Goal: Task Accomplishment & Management: Manage account settings

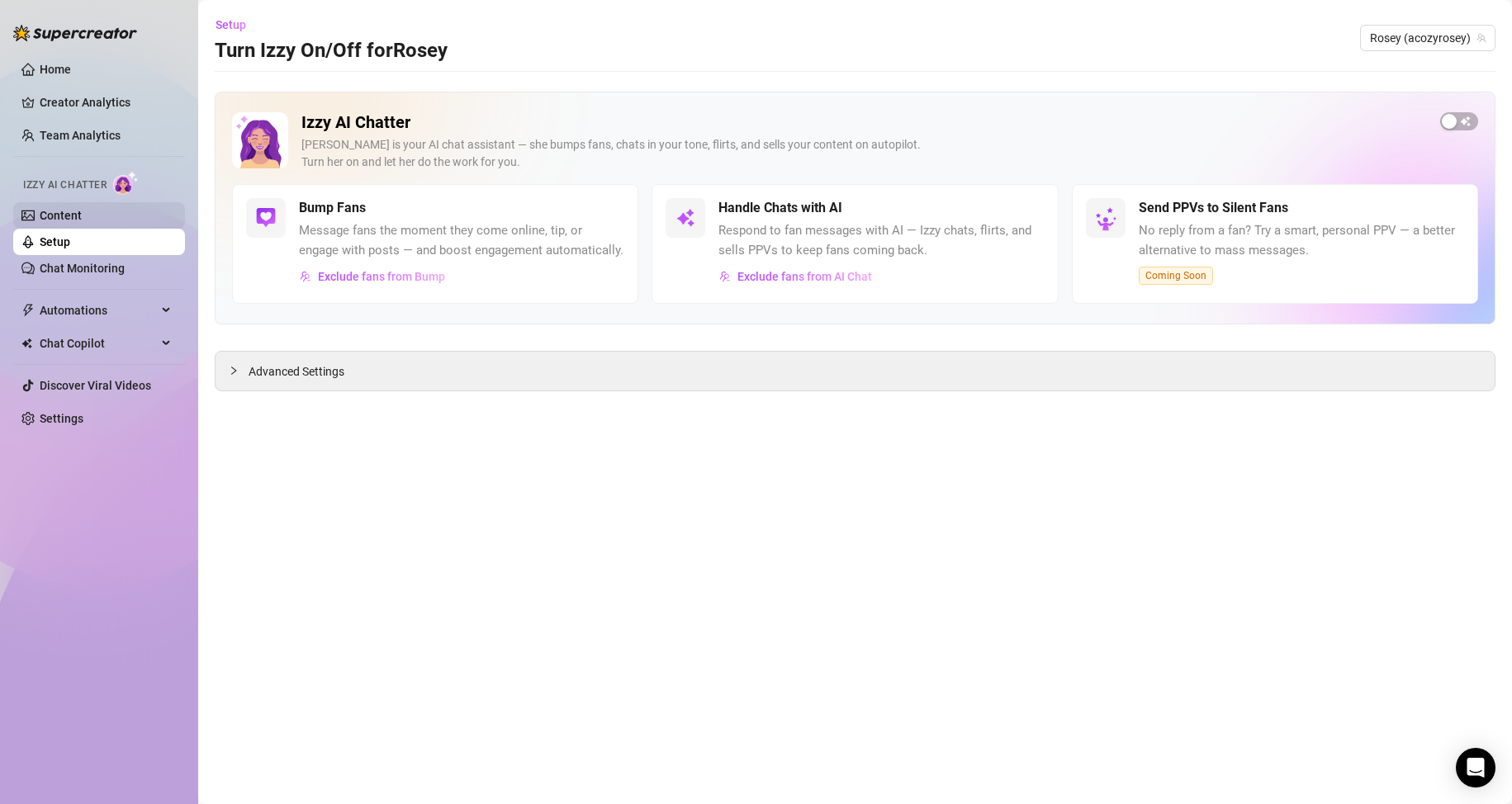
click at [82, 219] on link "Content" at bounding box center [61, 215] width 42 height 13
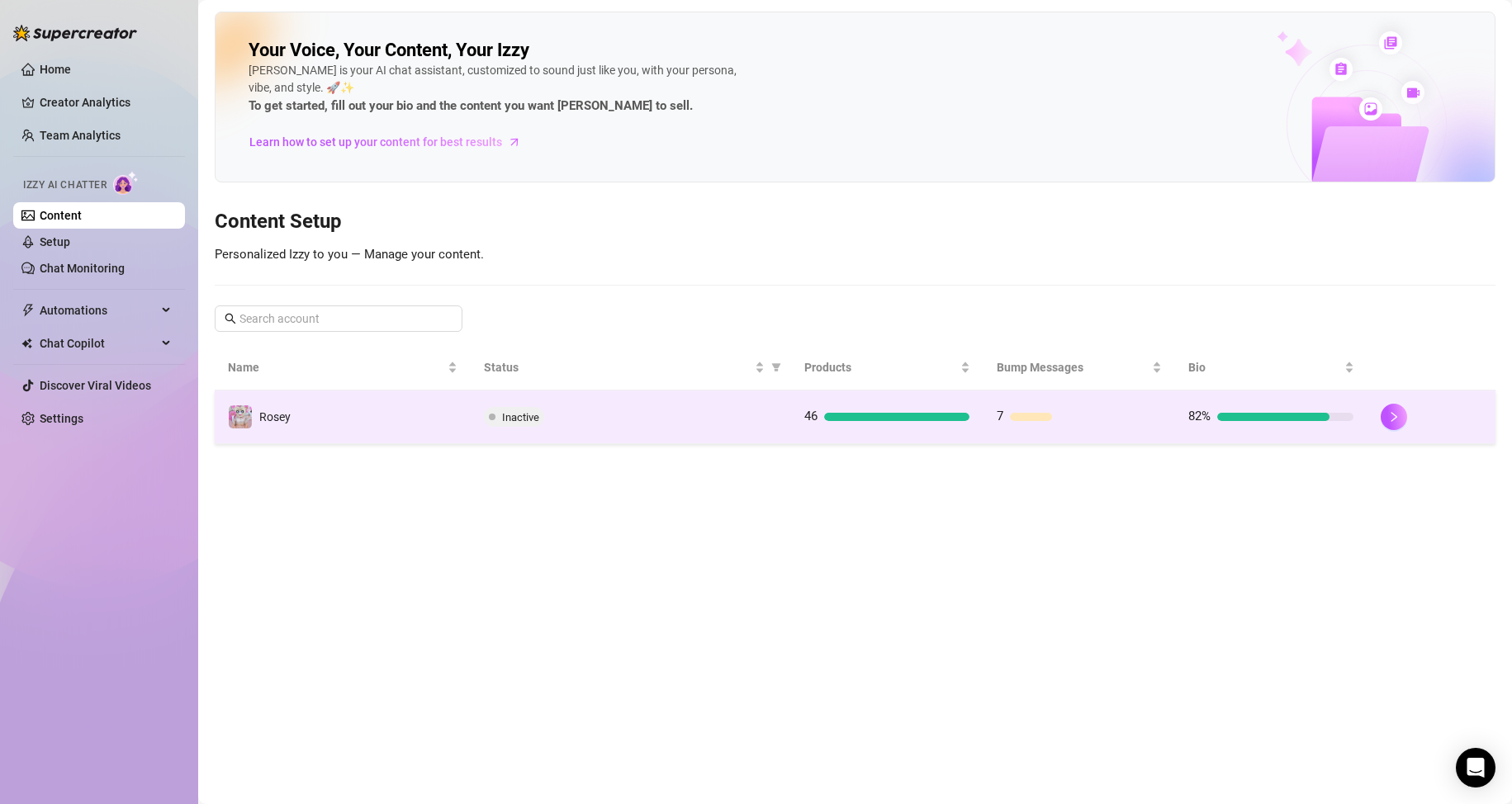
click at [600, 397] on td "Inactive" at bounding box center [630, 417] width 320 height 53
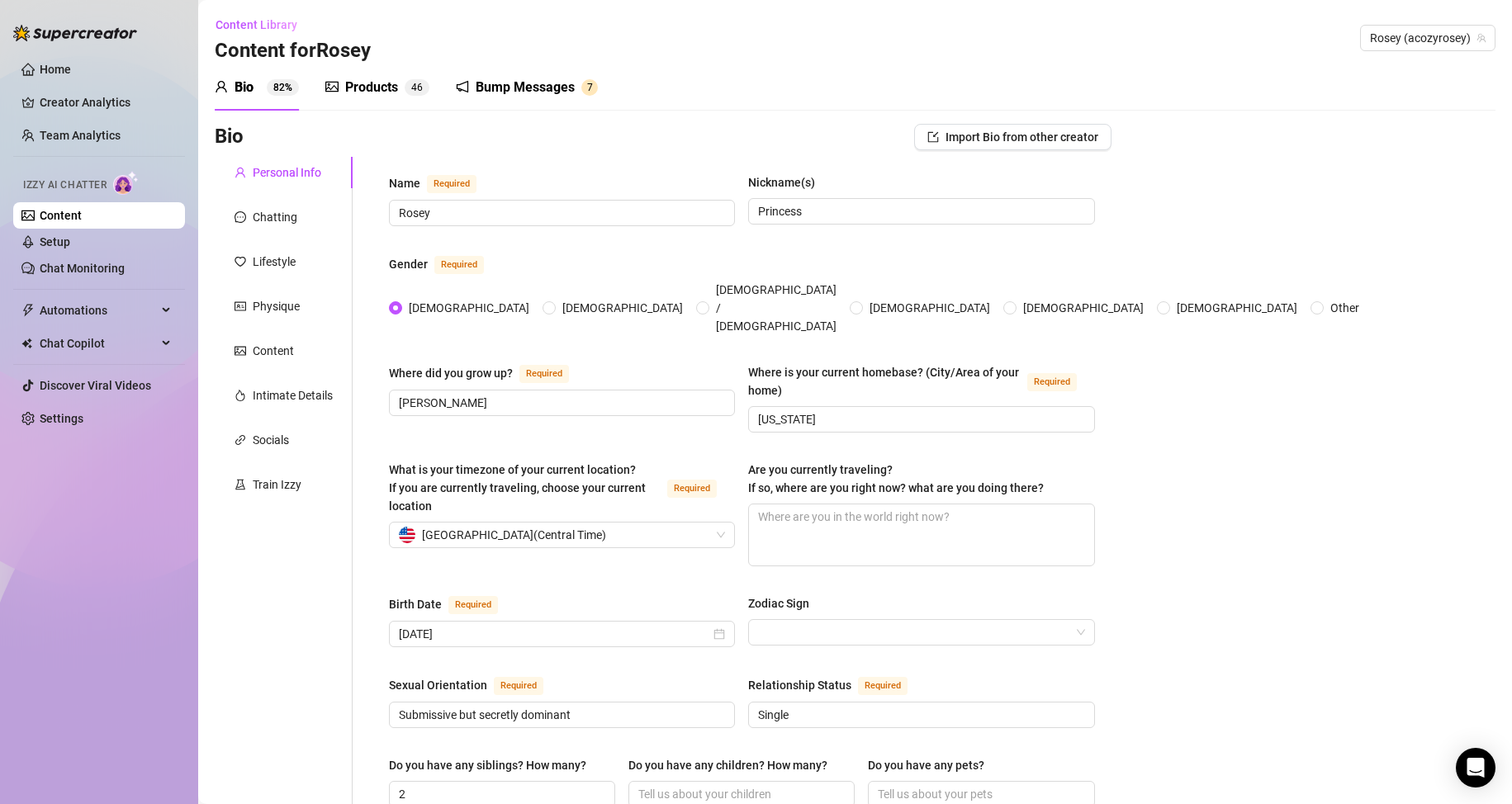
click at [295, 216] on div "Chatting" at bounding box center [275, 218] width 44 height 18
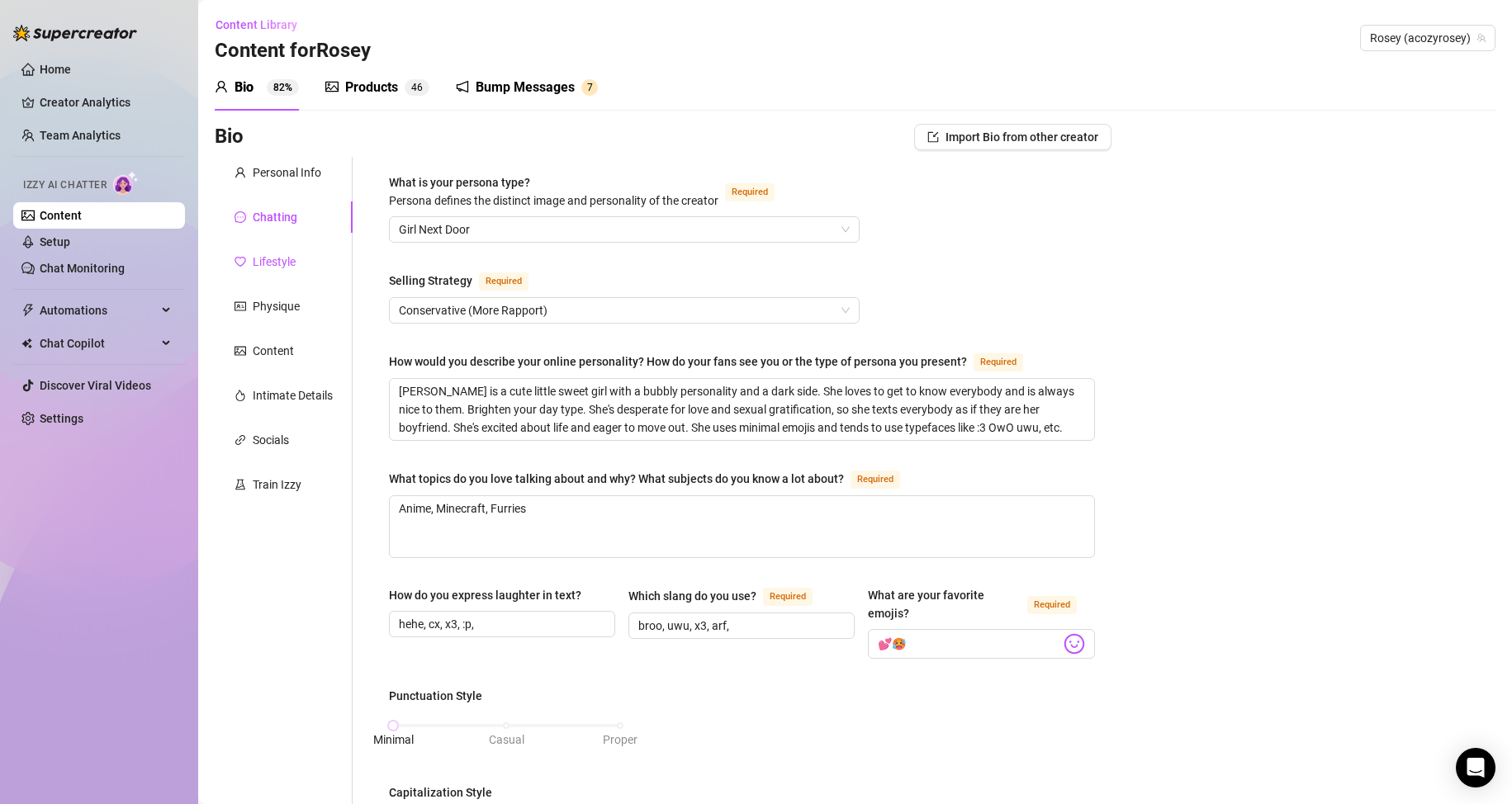
click at [291, 261] on div "Lifestyle" at bounding box center [274, 262] width 43 height 18
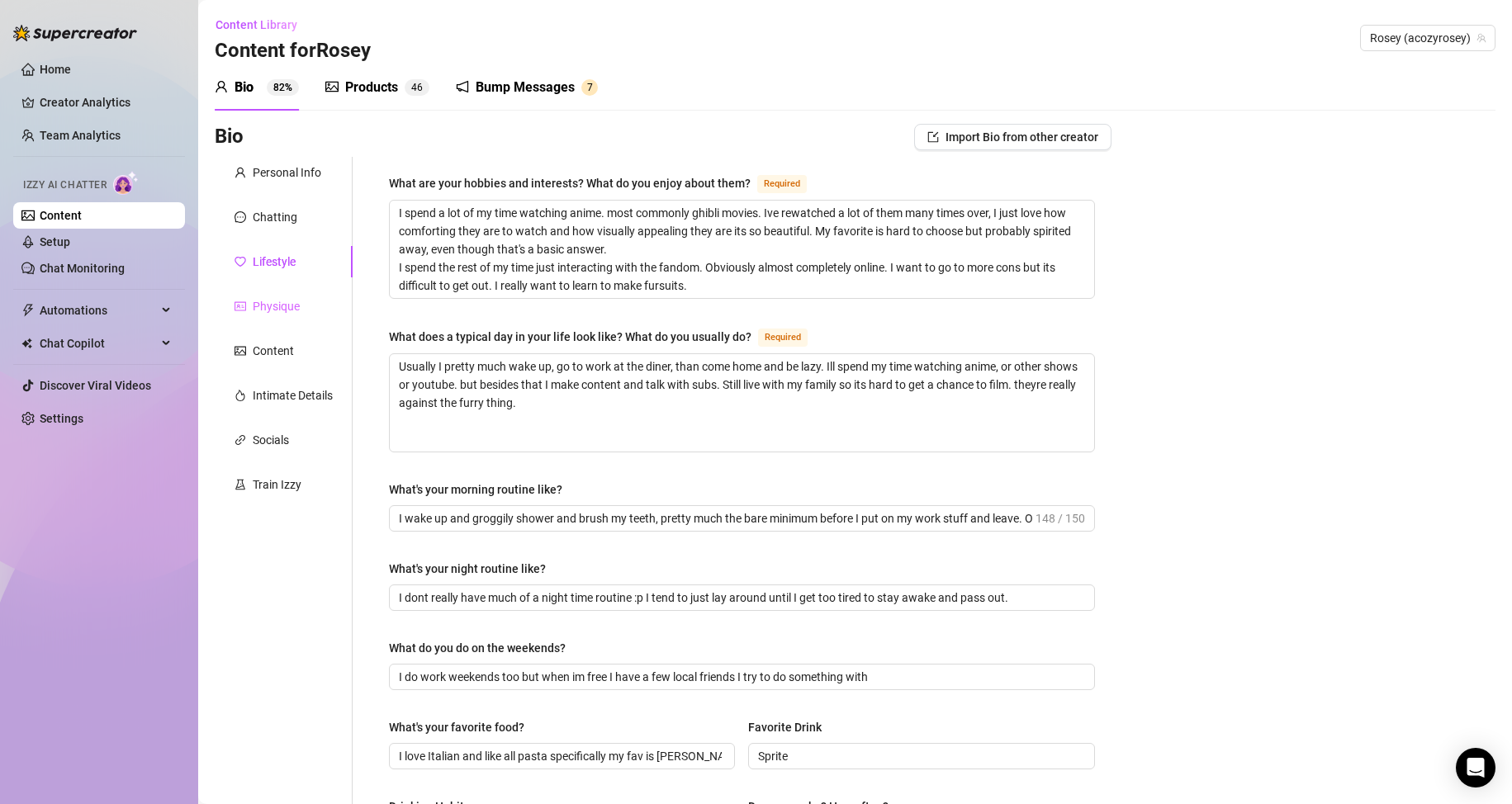
click at [292, 320] on div "Physique" at bounding box center [283, 306] width 137 height 31
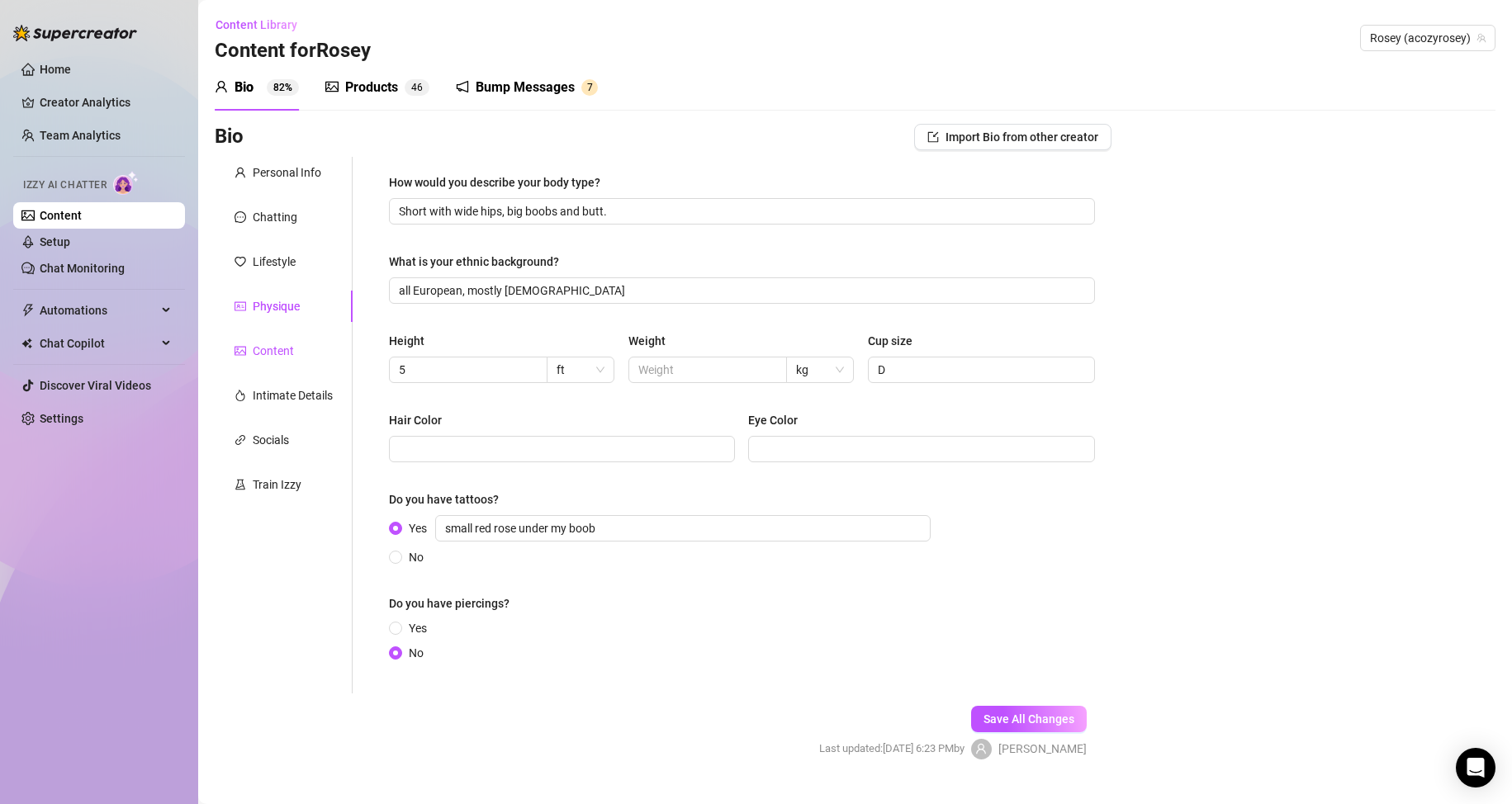
click at [291, 349] on div "Content" at bounding box center [273, 351] width 42 height 18
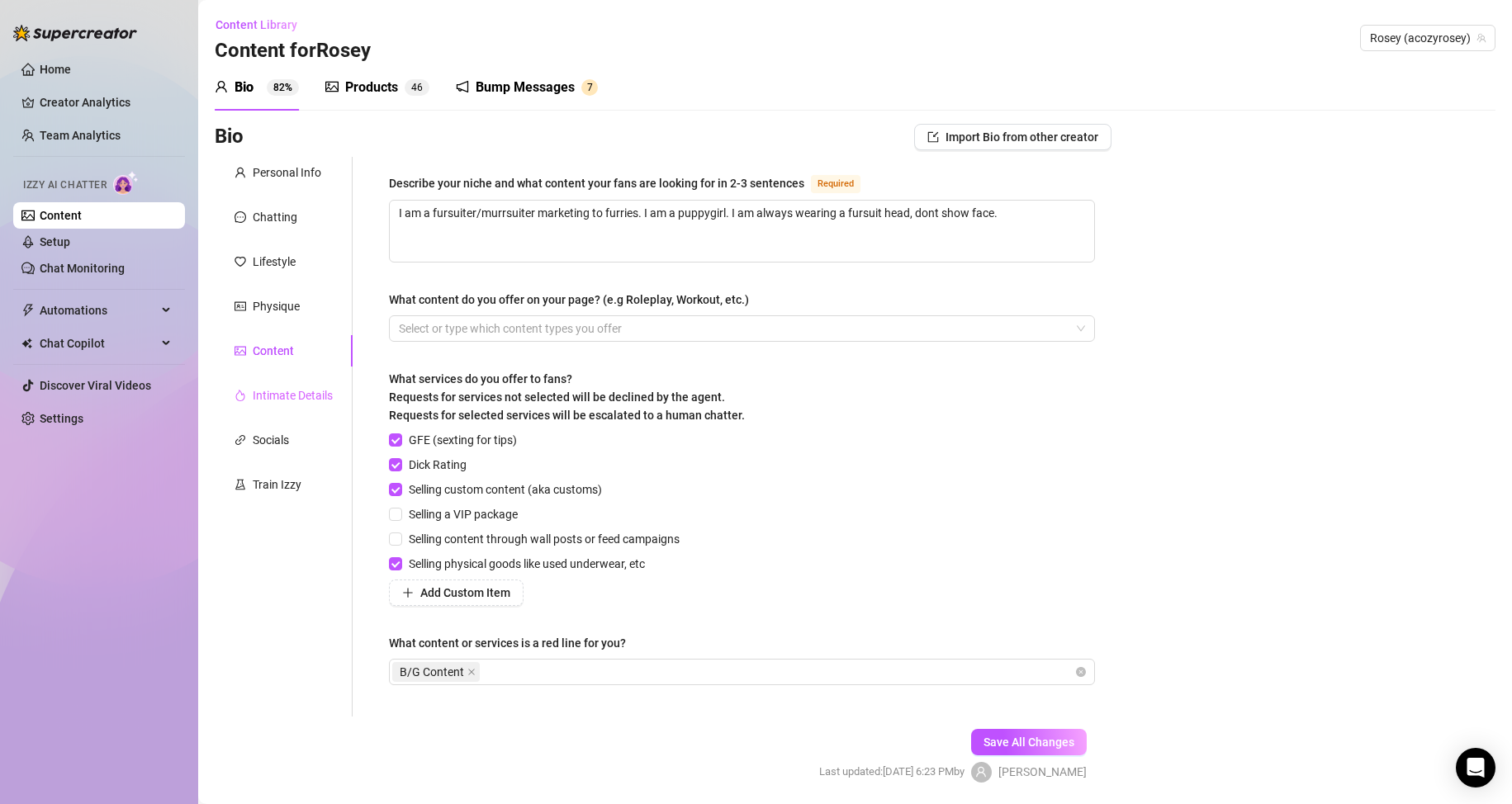
click at [301, 381] on div "Intimate Details" at bounding box center [283, 396] width 137 height 31
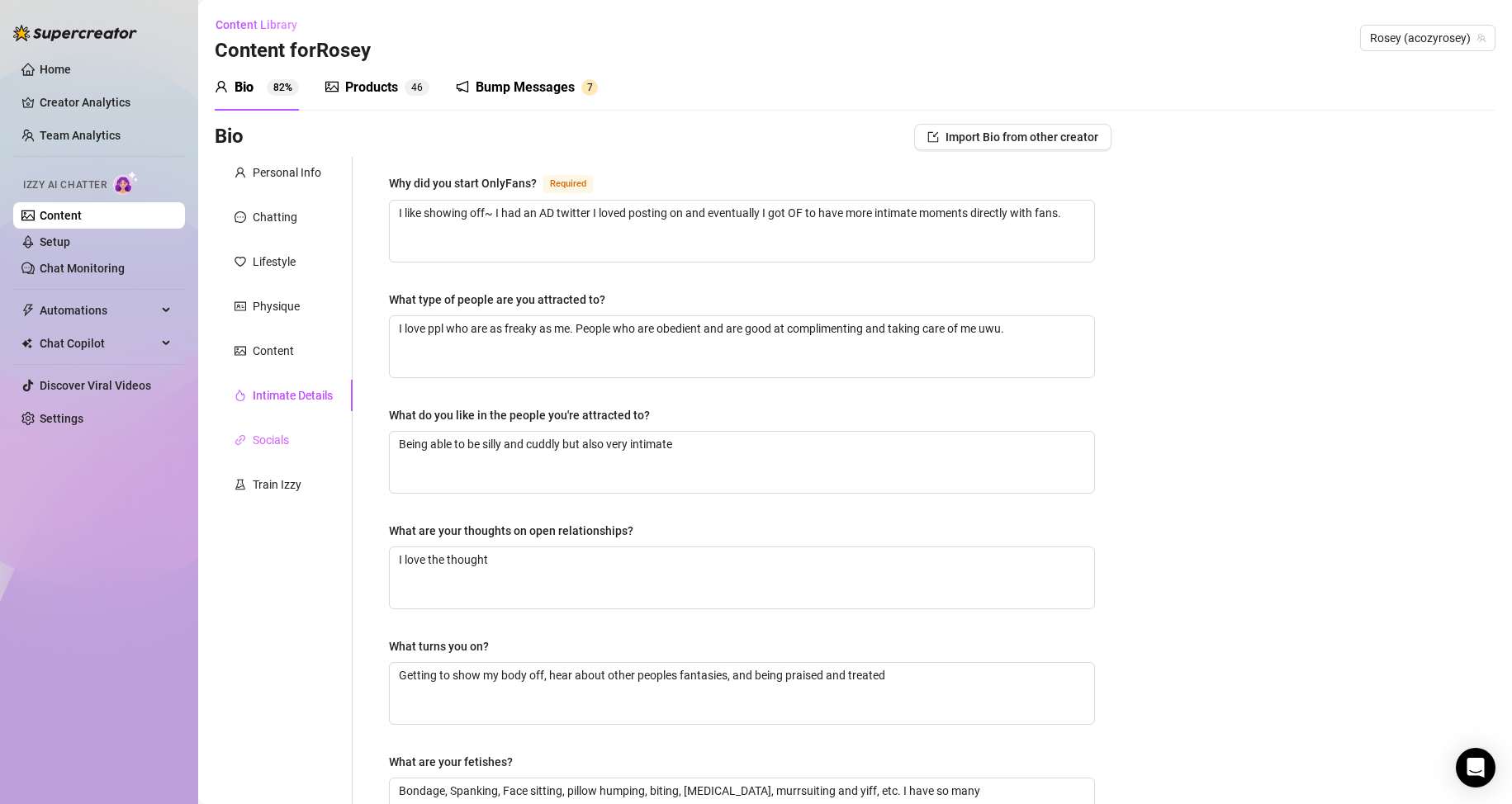
click at [310, 442] on div "Socials" at bounding box center [283, 440] width 137 height 31
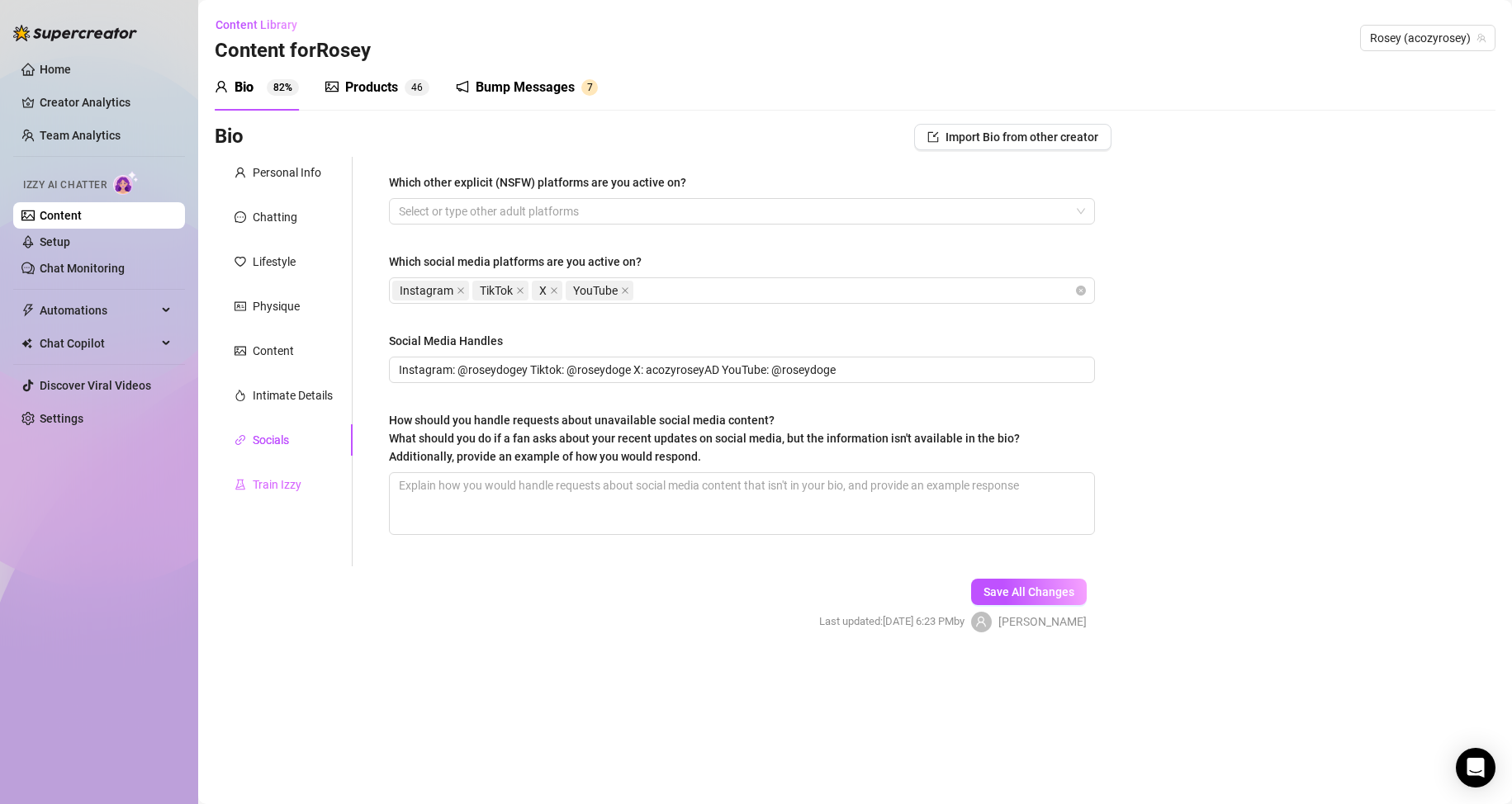
click at [314, 475] on div "Train Izzy" at bounding box center [283, 484] width 137 height 31
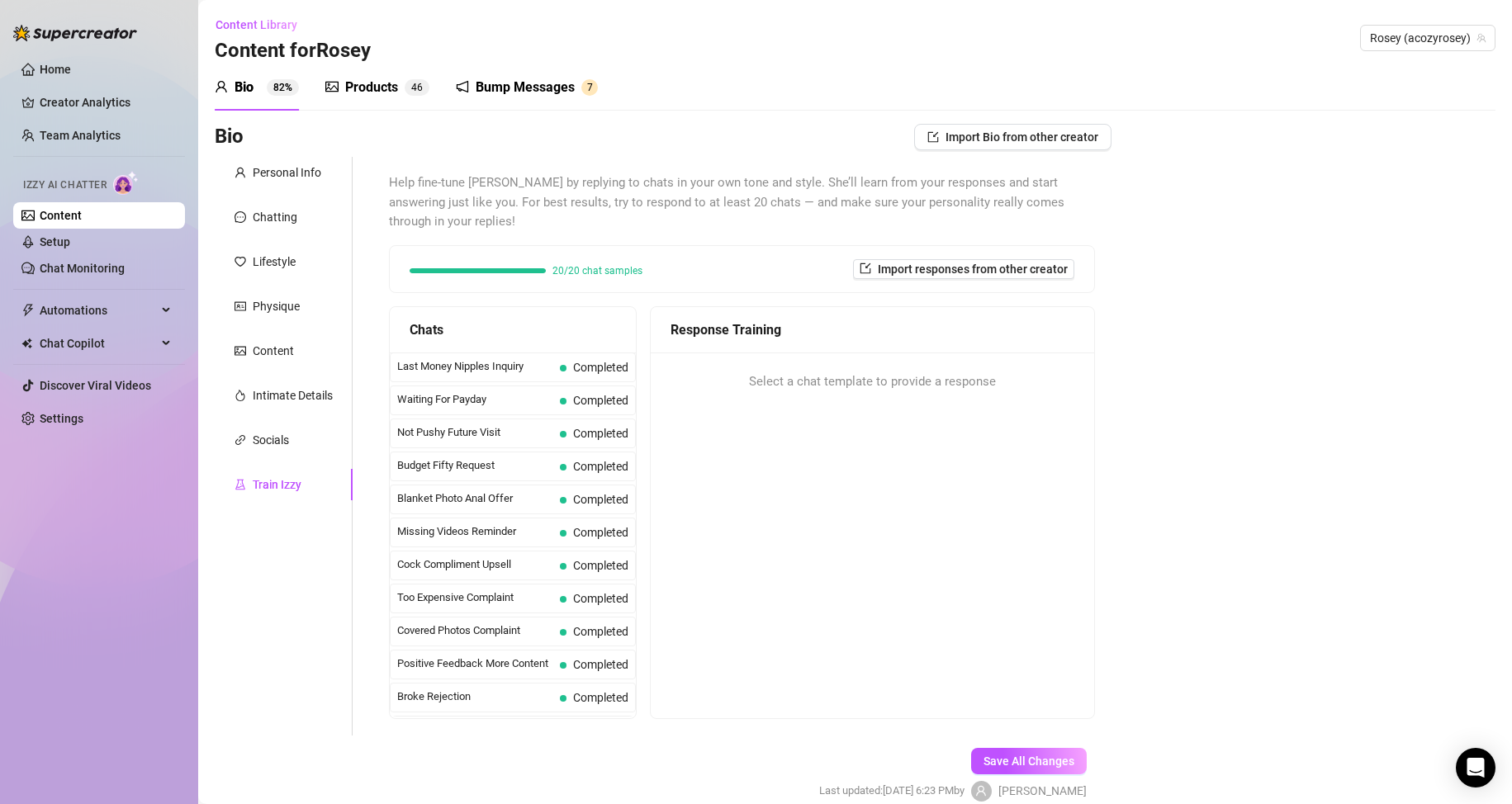
click at [527, 86] on div "Bump Messages" at bounding box center [525, 87] width 99 height 19
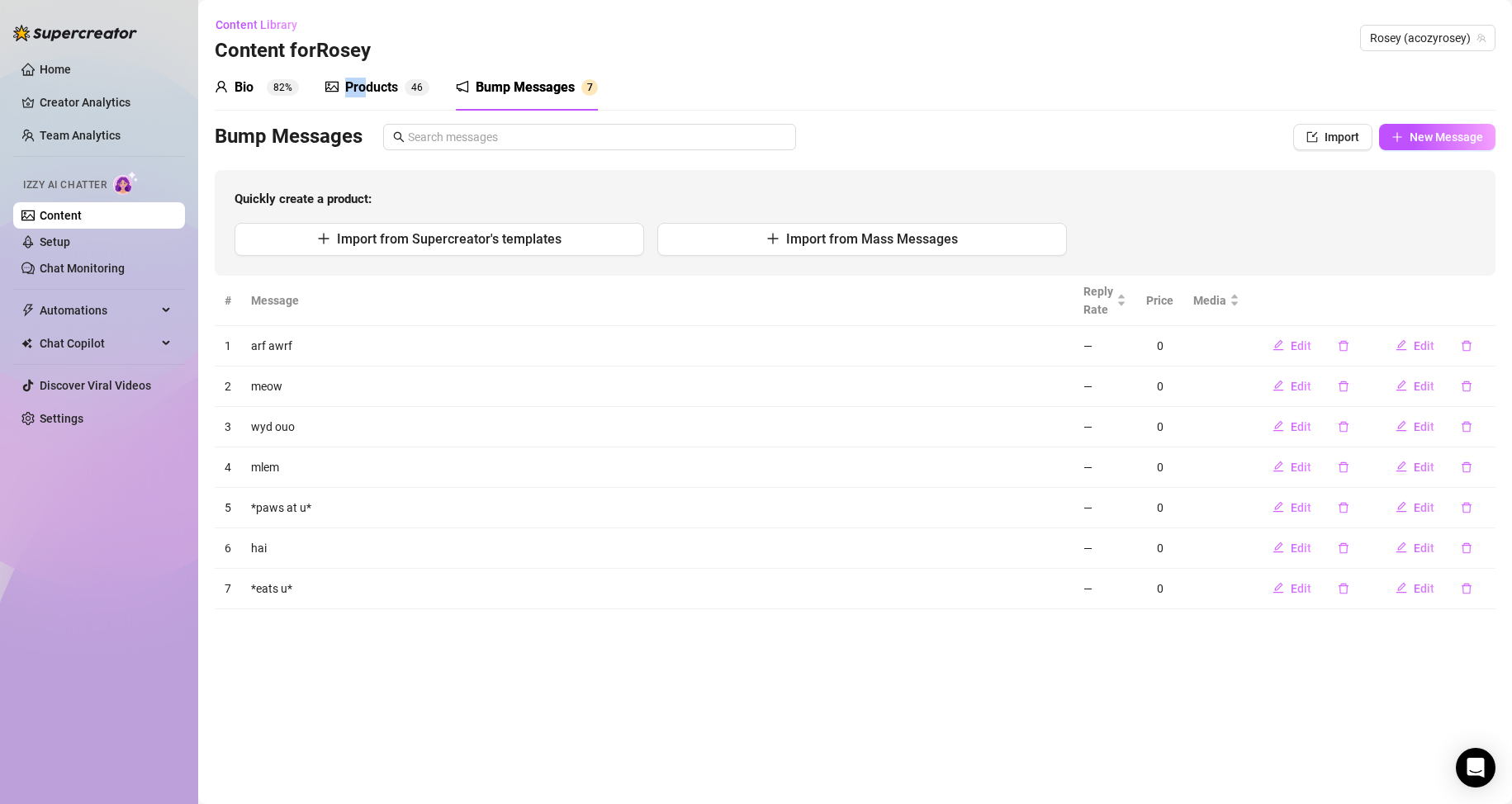
drag, startPoint x: 359, startPoint y: 77, endPoint x: 382, endPoint y: 79, distance: 23.1
click at [381, 79] on div "Products 4 6" at bounding box center [377, 88] width 104 height 46
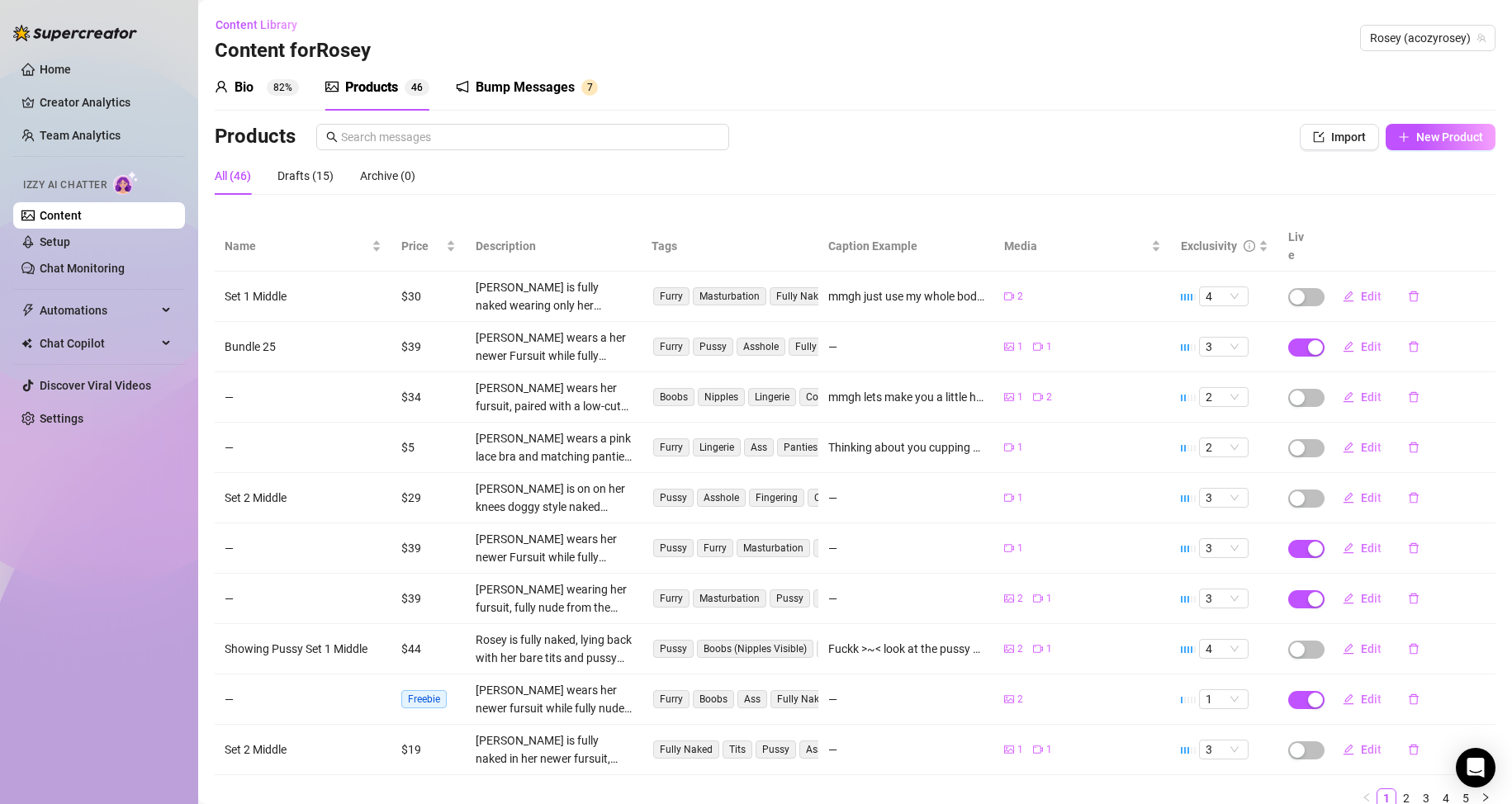
click at [564, 92] on div "Bump Messages" at bounding box center [525, 87] width 99 height 19
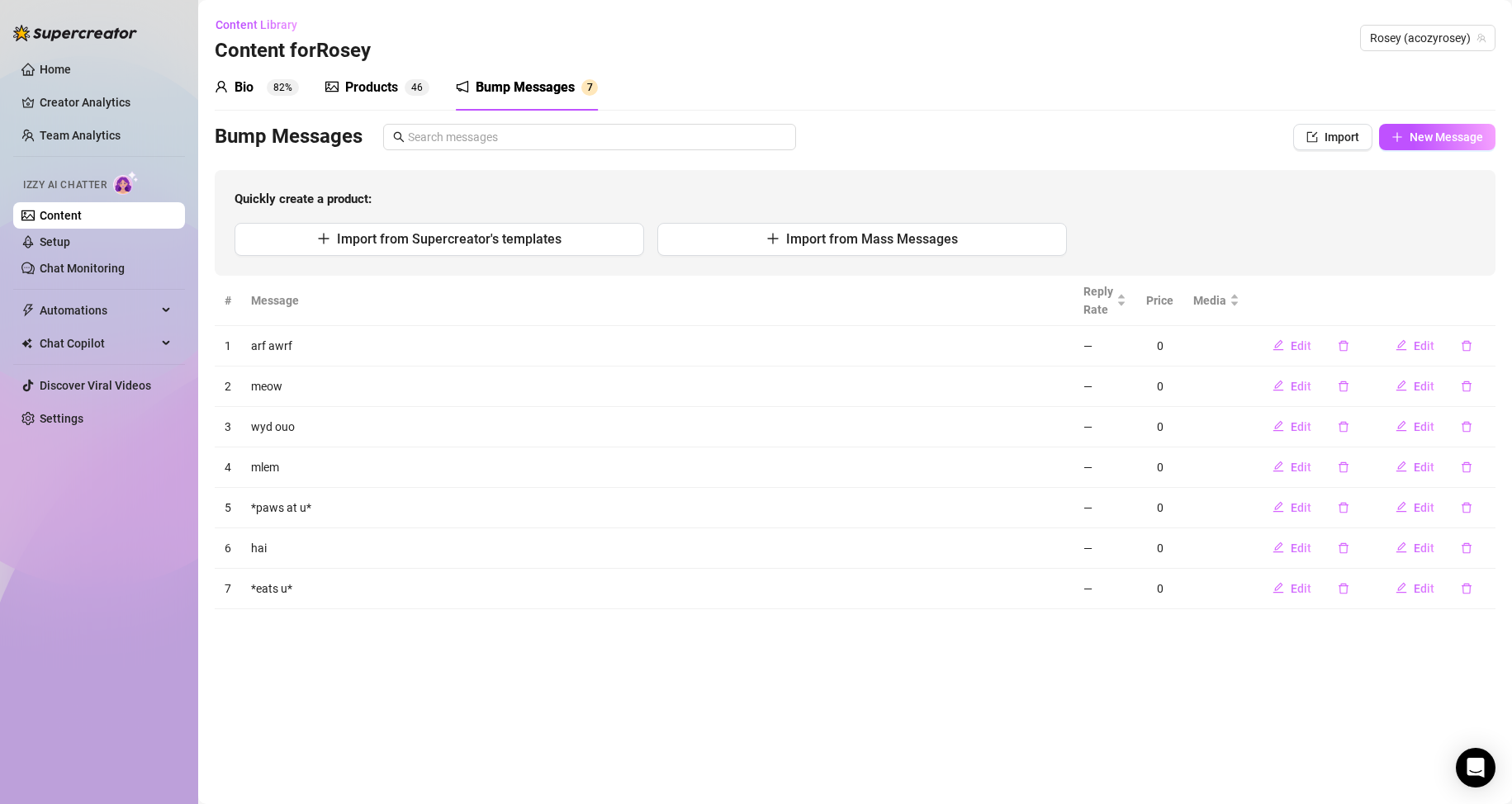
click at [261, 86] on div "Bio 82%" at bounding box center [256, 87] width 84 height 19
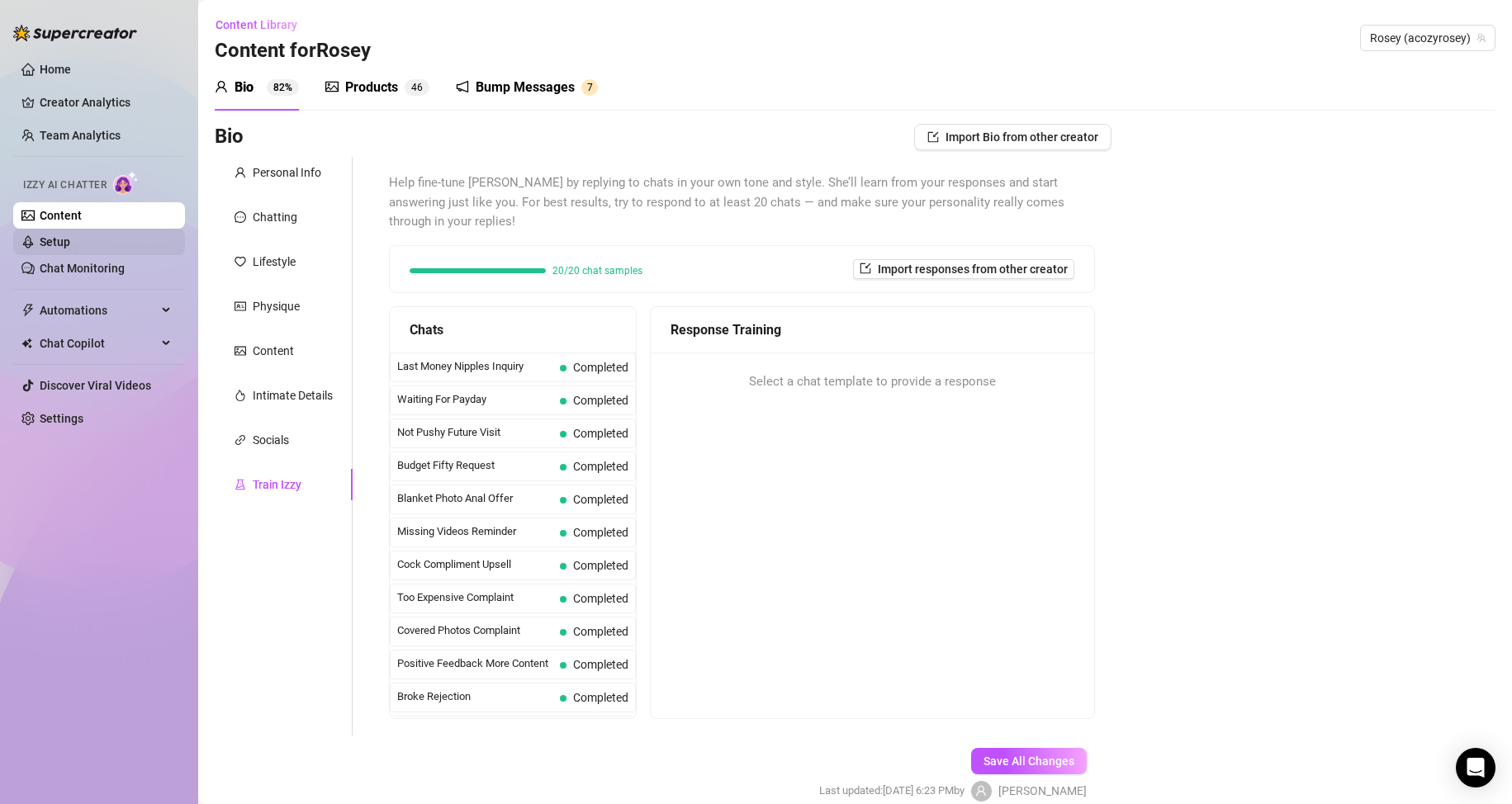
click at [70, 248] on link "Setup" at bounding box center [54, 242] width 30 height 13
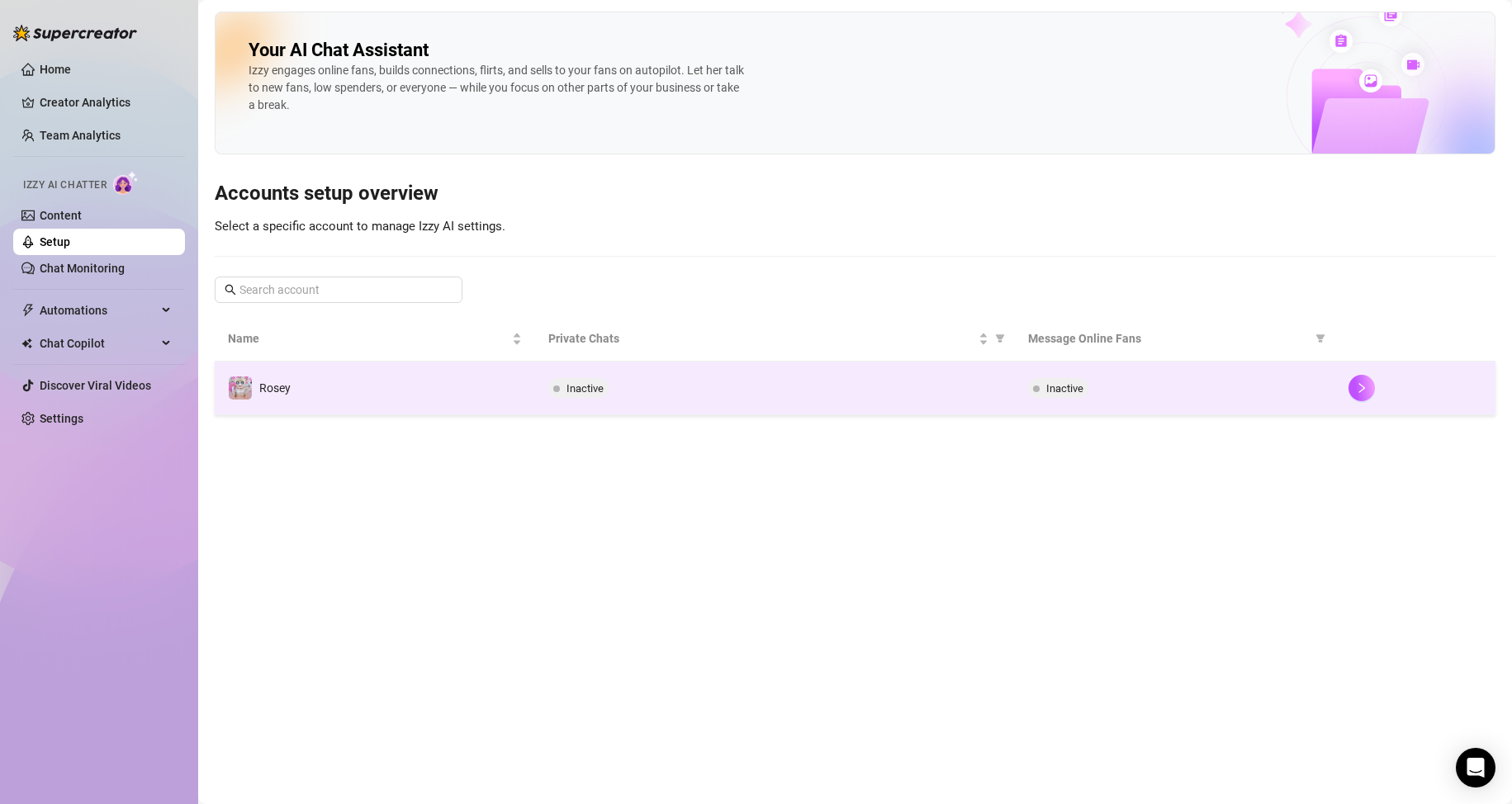
click at [870, 391] on div "Inactive" at bounding box center [775, 387] width 454 height 19
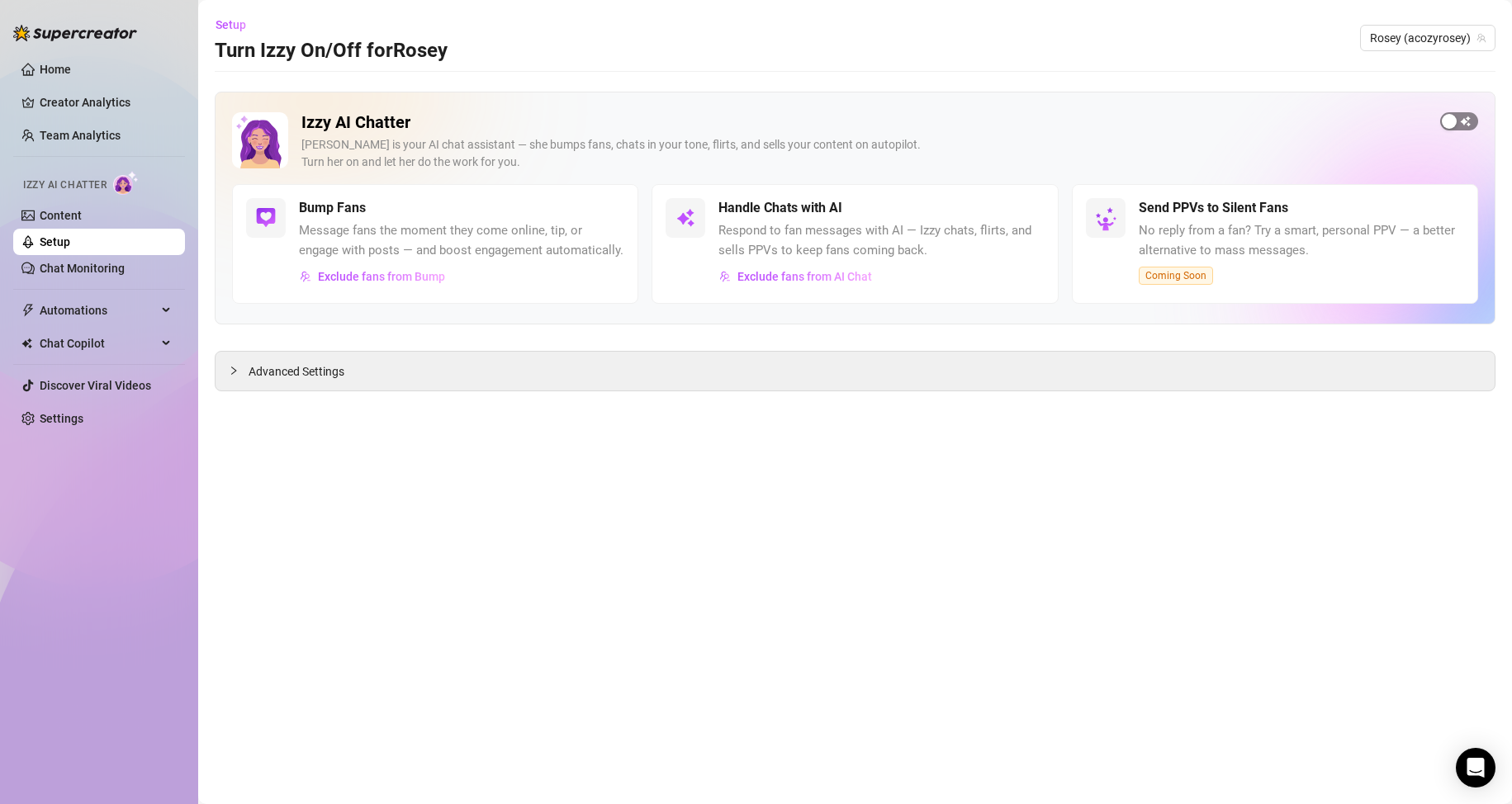
click at [1468, 124] on span "button" at bounding box center [1458, 122] width 38 height 18
drag, startPoint x: 303, startPoint y: 206, endPoint x: 346, endPoint y: 210, distance: 43.2
click at [346, 210] on h5 "Bump Fans" at bounding box center [332, 207] width 67 height 19
click at [347, 210] on h5 "Bump Fans" at bounding box center [332, 207] width 67 height 19
drag, startPoint x: 366, startPoint y: 215, endPoint x: 231, endPoint y: 190, distance: 137.3
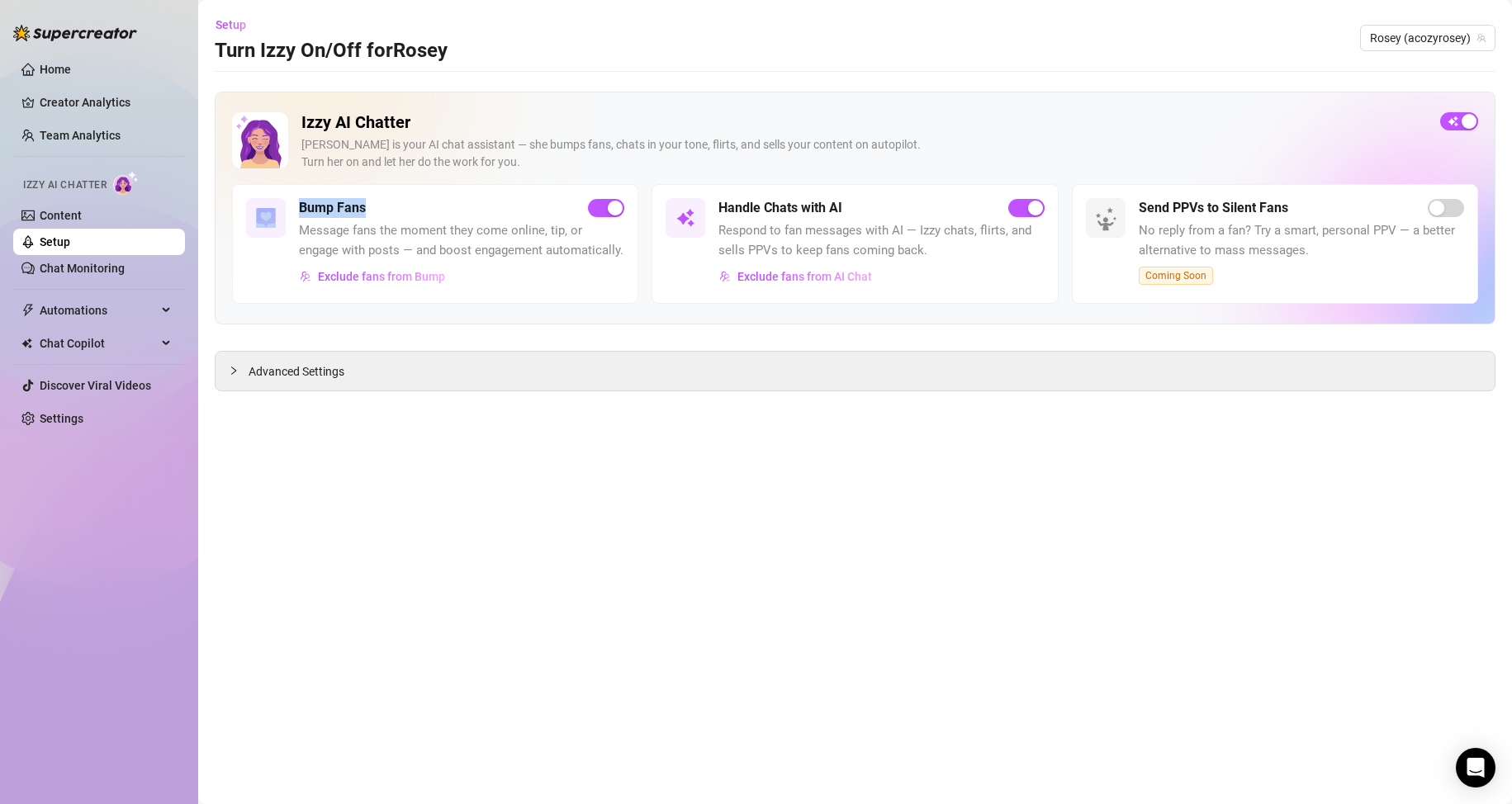
click at [231, 190] on div "Izzy AI Chatter [PERSON_NAME] is your AI chat assistant — she bumps fans, chats…" at bounding box center [855, 207] width 1280 height 232
click at [394, 255] on span "Message fans the moment they come online, tip, or engage with posts — and boost…" at bounding box center [461, 241] width 326 height 39
drag, startPoint x: 843, startPoint y: 216, endPoint x: 731, endPoint y: 207, distance: 112.4
click at [731, 207] on div "Handle Chats with AI Respond to fan messages with AI — Izzy chats, flirts, and …" at bounding box center [881, 243] width 326 height 91
click at [731, 207] on h5 "Handle Chats with AI" at bounding box center [780, 207] width 124 height 19
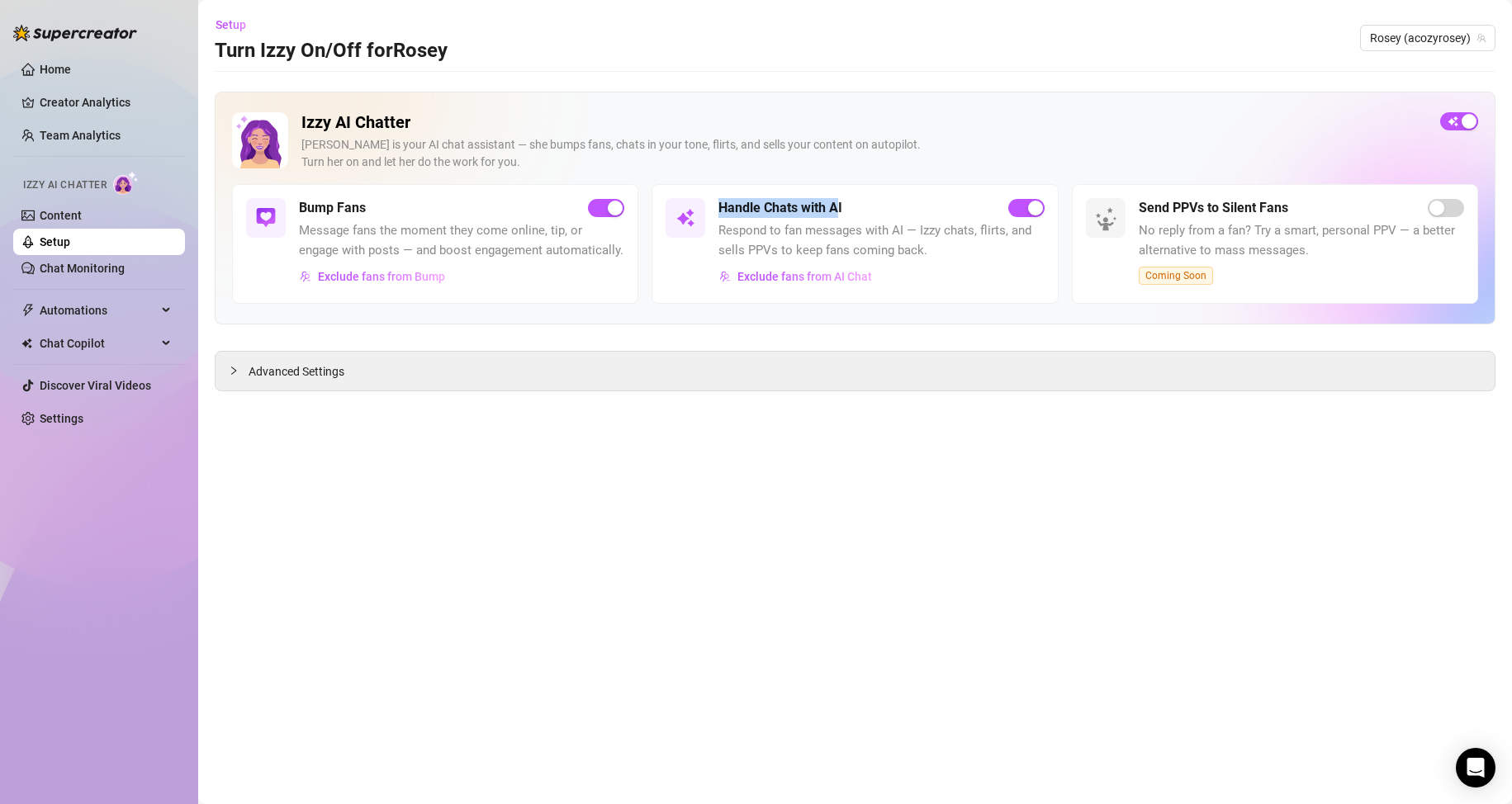
drag, startPoint x: 719, startPoint y: 207, endPoint x: 854, endPoint y: 220, distance: 135.6
click at [842, 219] on div "Handle Chats with AI Respond to fan messages with AI — Izzy chats, flirts, and …" at bounding box center [881, 243] width 326 height 91
click at [870, 221] on span "Respond to fan messages with AI — Izzy chats, flirts, and sells PPVs to keep fa…" at bounding box center [881, 241] width 326 height 39
click at [871, 221] on span "Respond to fan messages with AI — Izzy chats, flirts, and sells PPVs to keep fa…" at bounding box center [881, 241] width 326 height 39
click at [88, 270] on link "Chat Monitoring" at bounding box center [82, 268] width 85 height 13
